Goal: Information Seeking & Learning: Learn about a topic

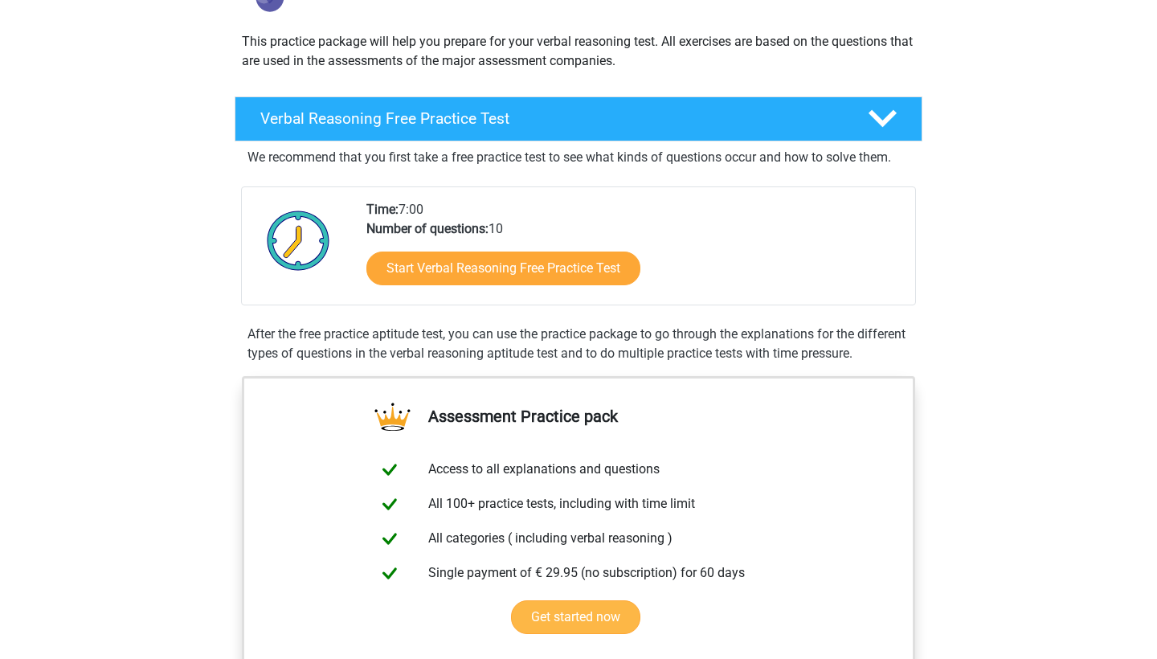
scroll to position [174, 0]
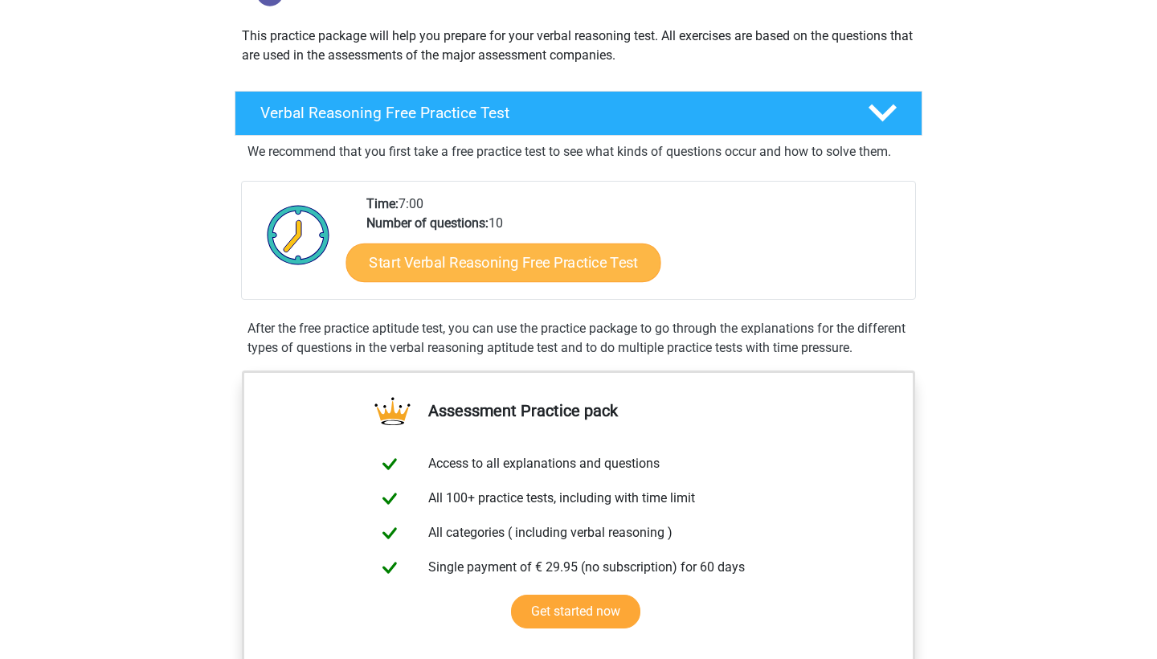
click at [527, 264] on link "Start Verbal Reasoning Free Practice Test" at bounding box center [503, 262] width 315 height 39
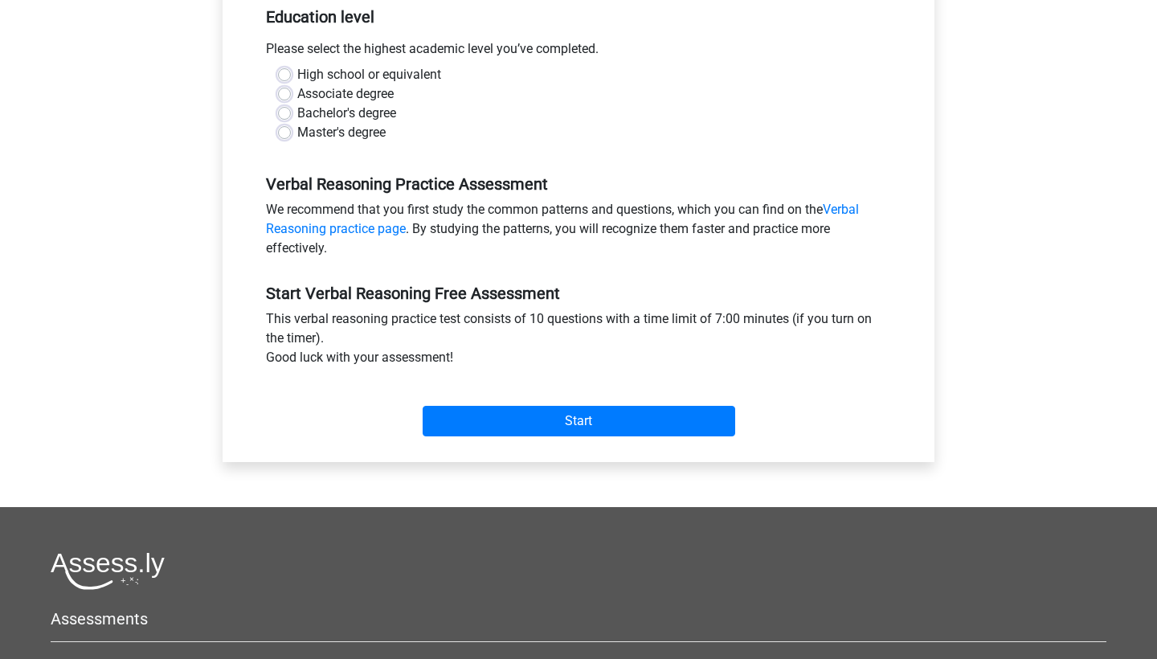
scroll to position [383, 0]
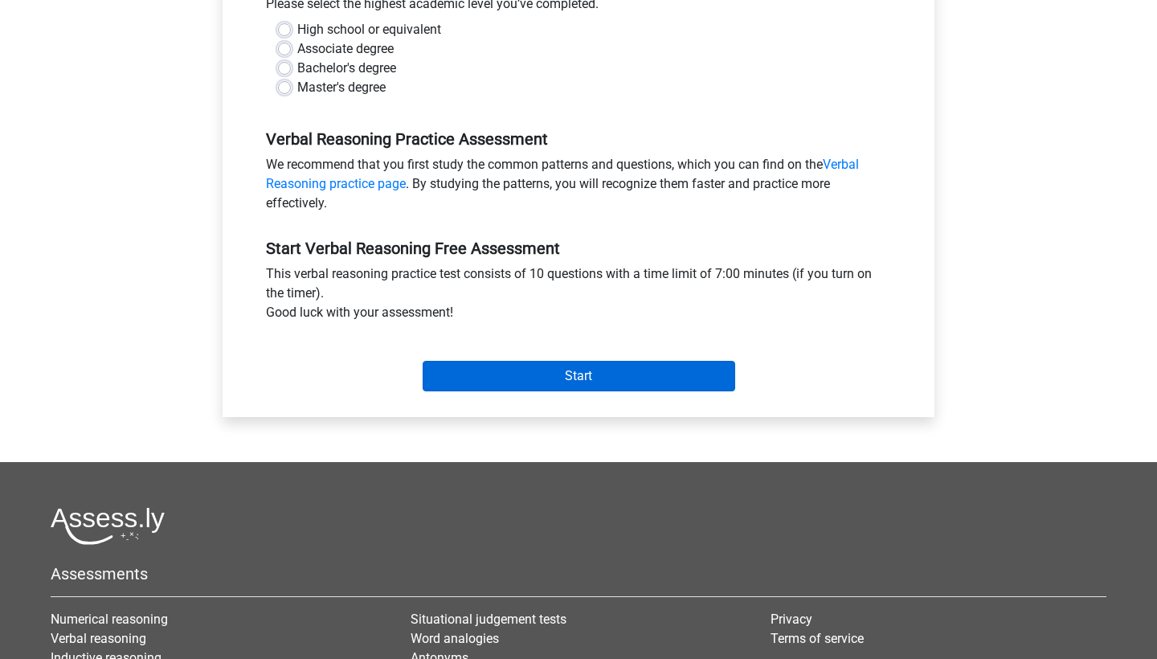
click at [558, 377] on input "Start" at bounding box center [579, 376] width 313 height 31
click at [591, 370] on input "Start" at bounding box center [579, 376] width 313 height 31
click at [573, 378] on input "Start" at bounding box center [579, 376] width 313 height 31
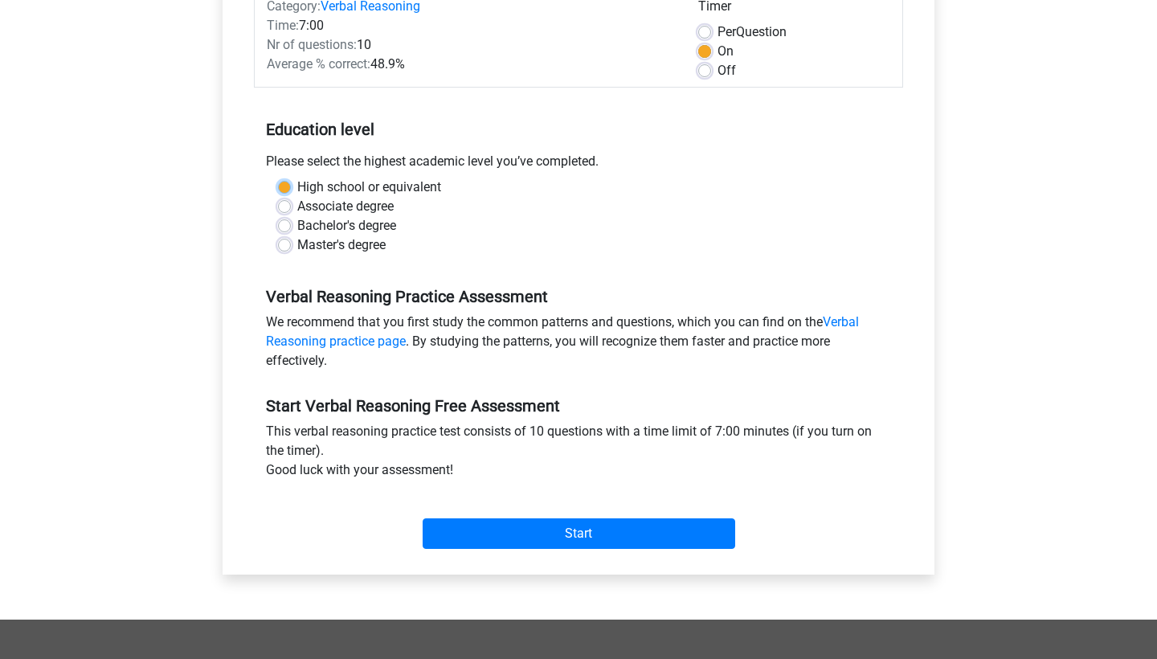
scroll to position [228, 0]
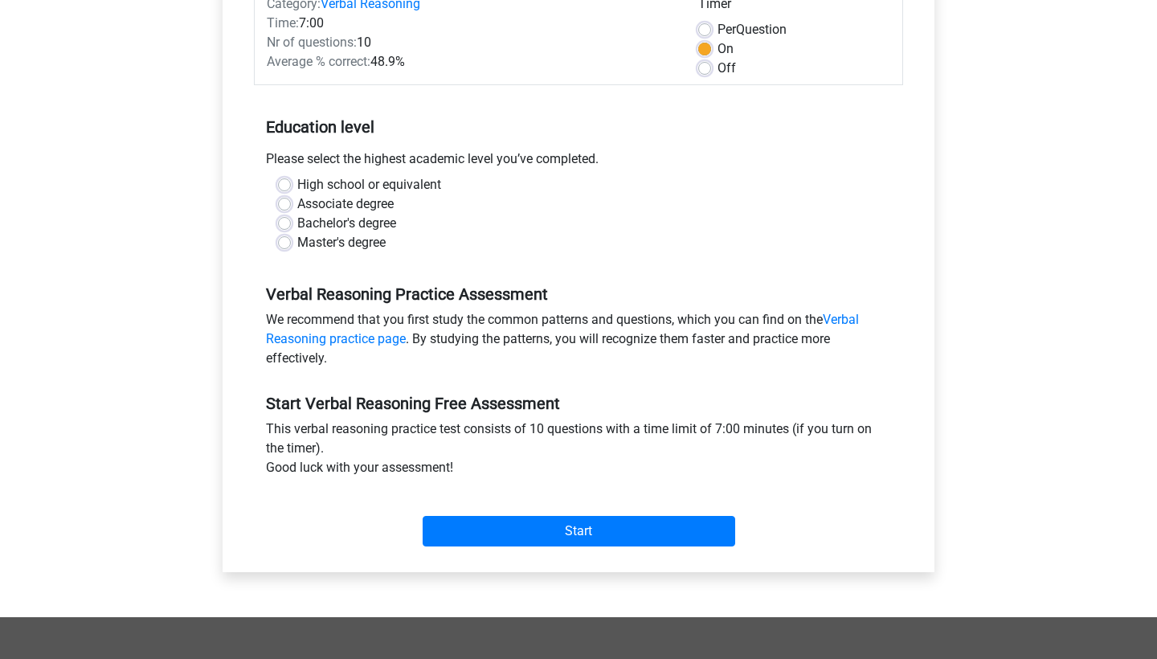
click at [297, 183] on label "High school or equivalent" at bounding box center [369, 184] width 144 height 19
click at [284, 183] on input "High school or equivalent" at bounding box center [284, 183] width 13 height 16
radio input "true"
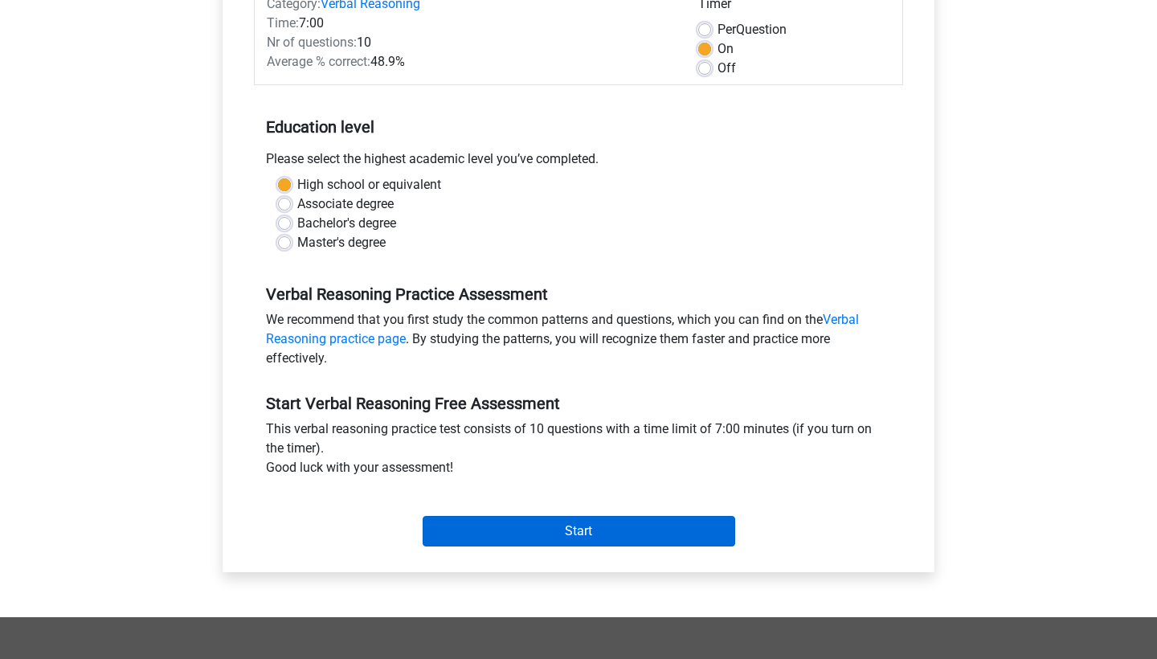
click at [542, 541] on input "Start" at bounding box center [579, 531] width 313 height 31
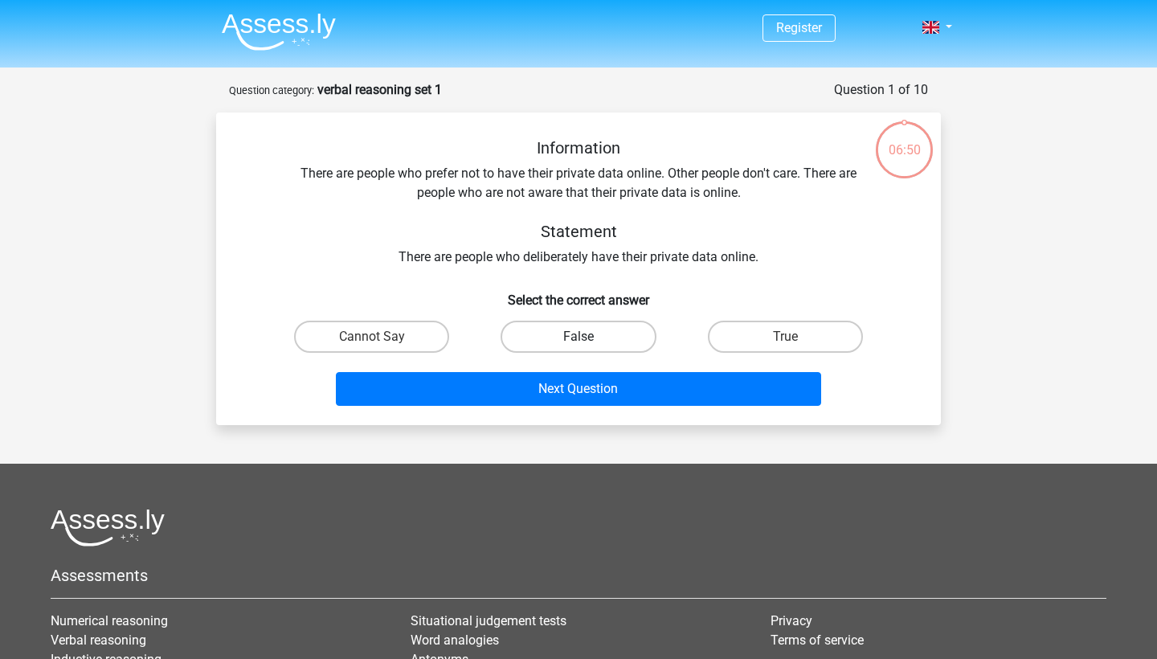
click at [562, 329] on label "False" at bounding box center [578, 337] width 155 height 32
click at [578, 337] on input "False" at bounding box center [583, 342] width 10 height 10
radio input "true"
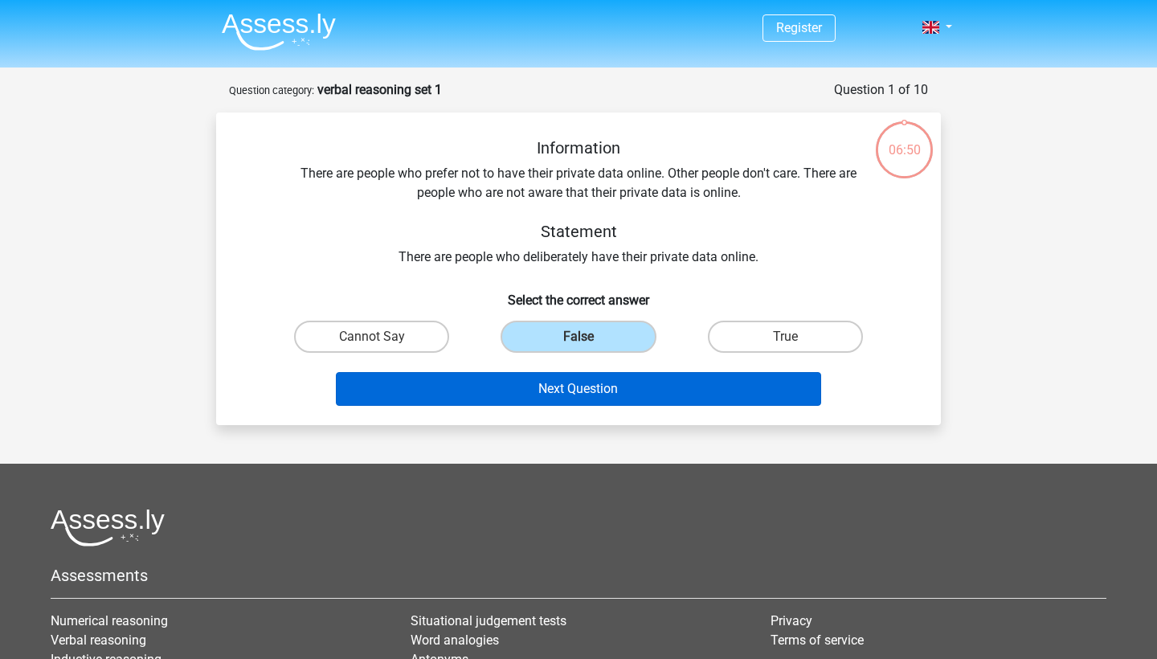
click at [582, 382] on button "Next Question" at bounding box center [579, 389] width 486 height 34
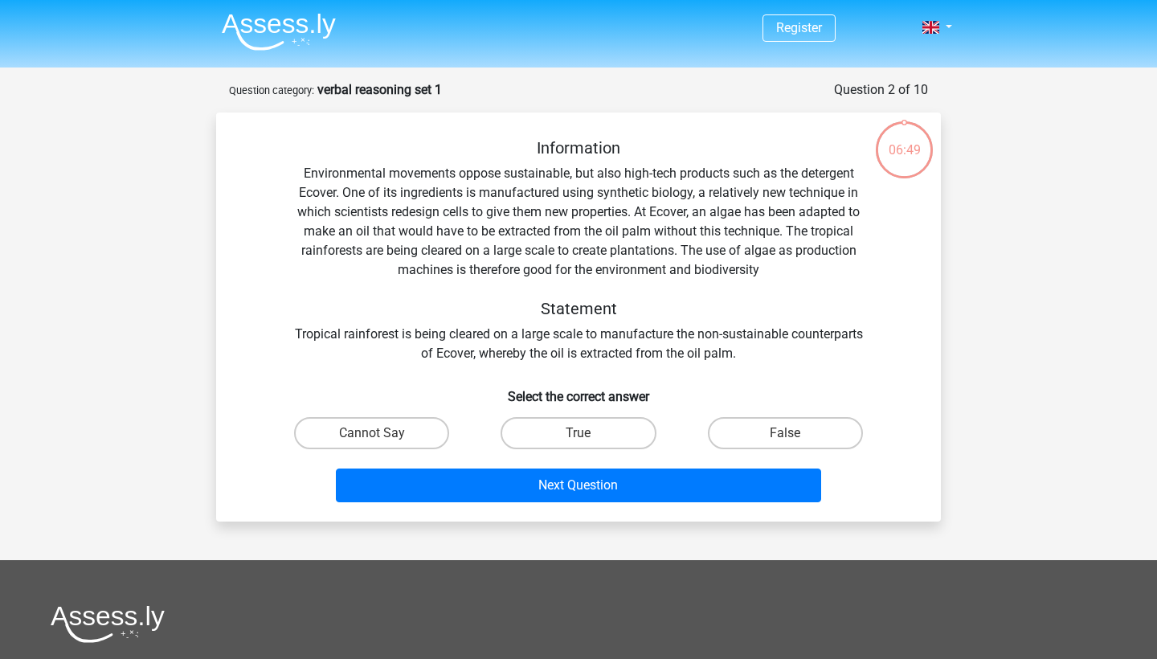
scroll to position [80, 0]
